Goal: Task Accomplishment & Management: Use online tool/utility

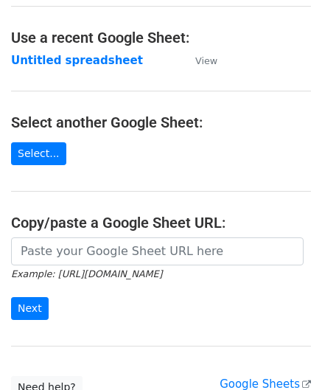
scroll to position [74, 0]
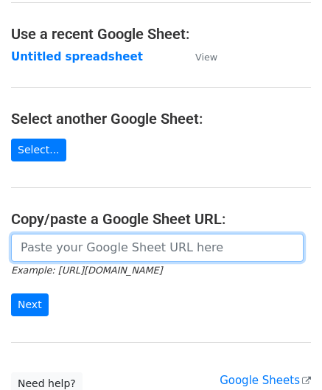
click at [88, 245] on input "url" at bounding box center [157, 248] width 293 height 28
paste input "[URL][DOMAIN_NAME]"
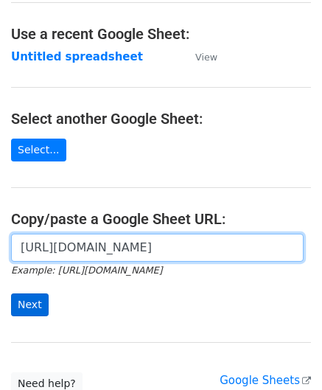
type input "[URL][DOMAIN_NAME]"
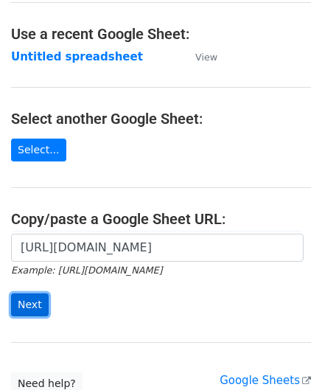
scroll to position [0, 0]
click at [41, 296] on input "Next" at bounding box center [30, 304] width 38 height 23
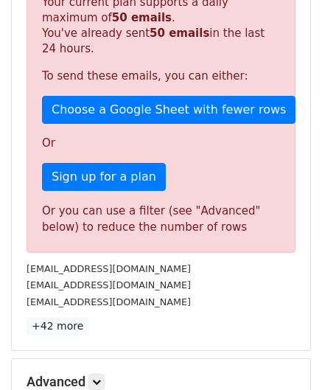
scroll to position [497, 0]
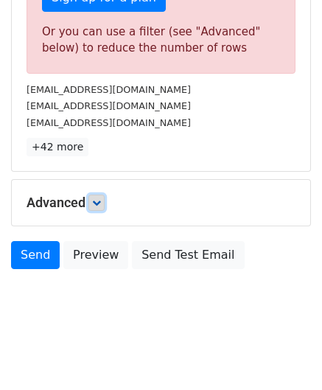
drag, startPoint x: 97, startPoint y: 199, endPoint x: 103, endPoint y: 204, distance: 7.8
click at [97, 199] on icon at bounding box center [96, 202] width 9 height 9
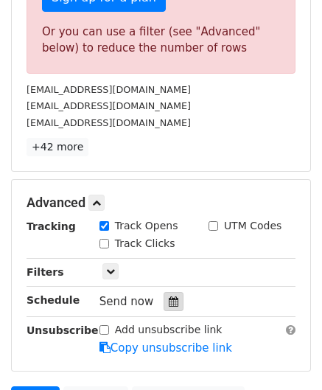
click at [169, 296] on icon at bounding box center [174, 301] width 10 height 10
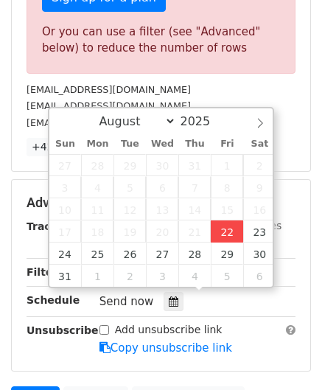
type input "[DATE] 12:00"
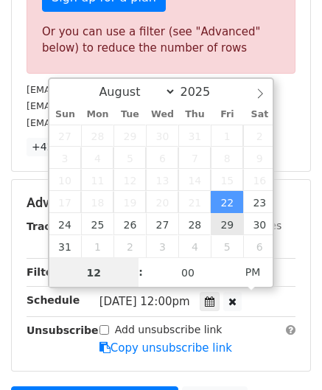
paste input "9"
type input "9"
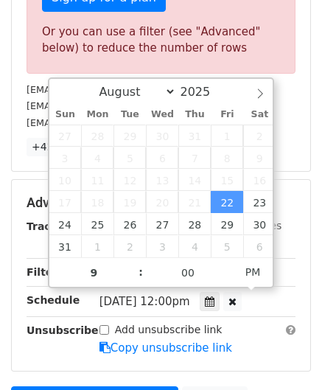
type input "[DATE] 21:00"
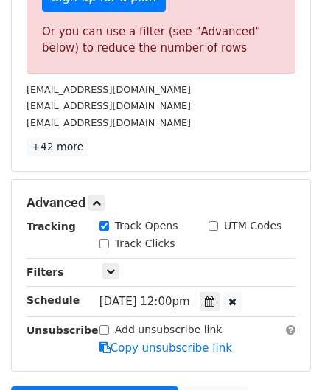
scroll to position [299, 0]
